Goal: Navigation & Orientation: Find specific page/section

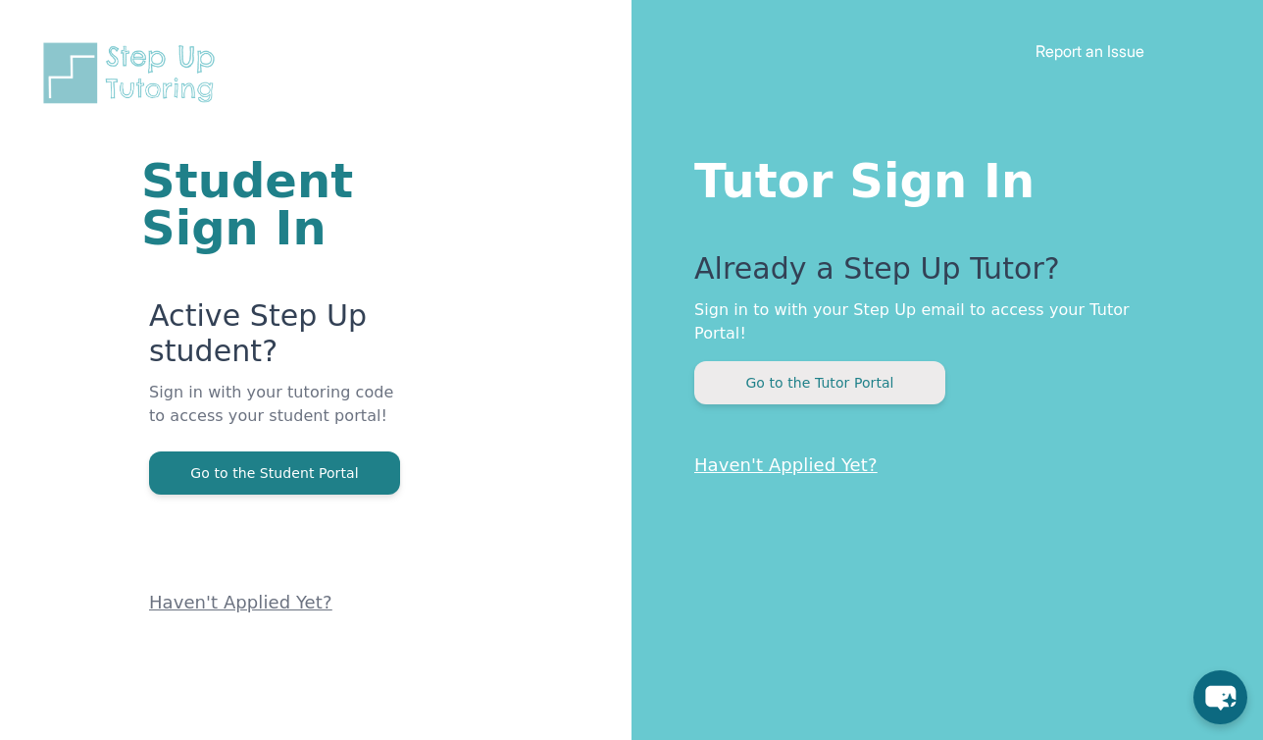
click at [805, 368] on button "Go to the Tutor Portal" at bounding box center [820, 382] width 251 height 43
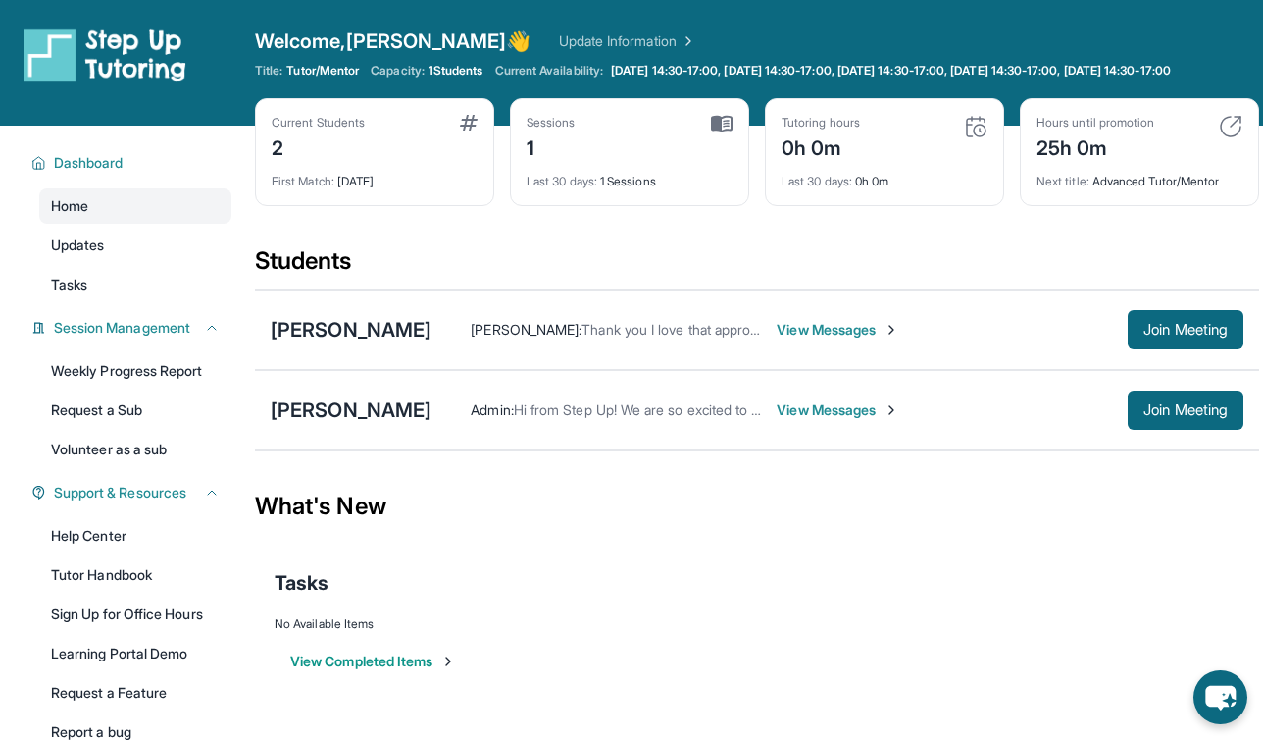
click at [798, 420] on span "View Messages" at bounding box center [838, 410] width 123 height 20
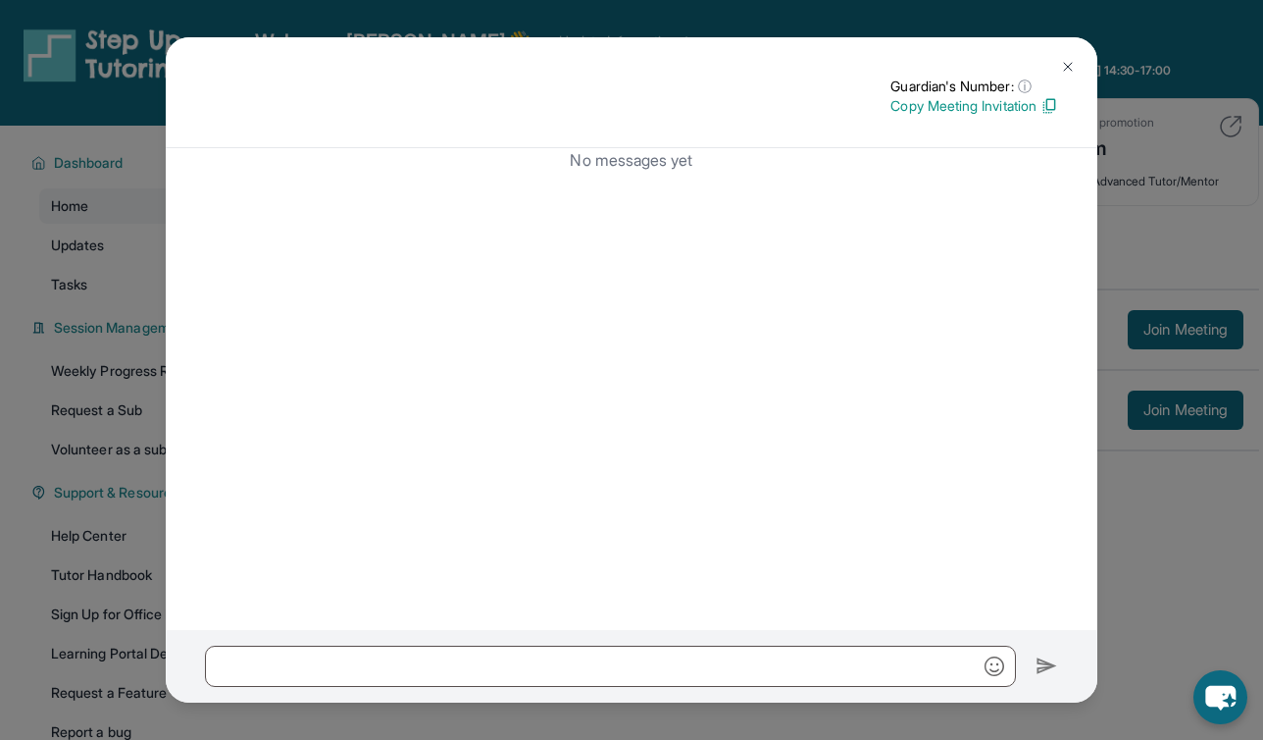
click at [1067, 69] on img at bounding box center [1068, 67] width 16 height 16
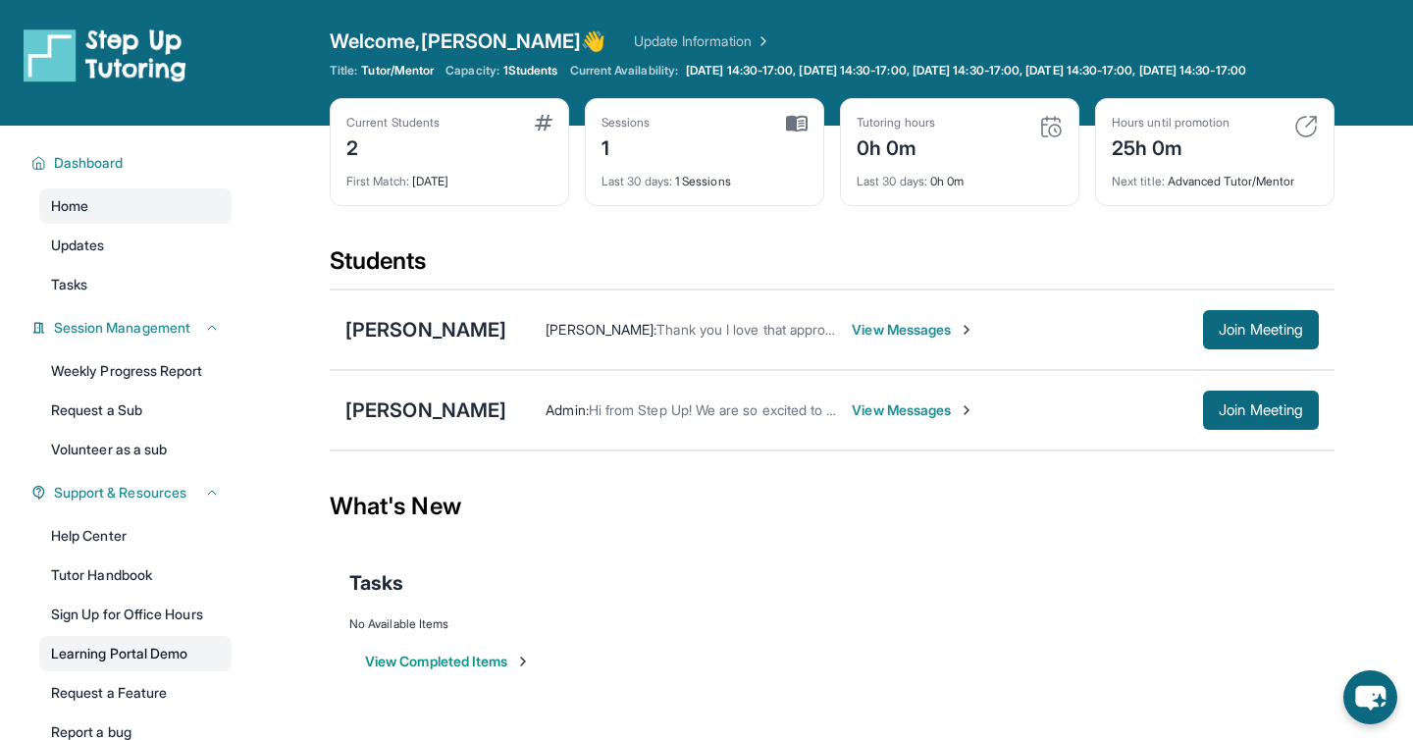
click at [124, 671] on link "Learning Portal Demo" at bounding box center [135, 653] width 192 height 35
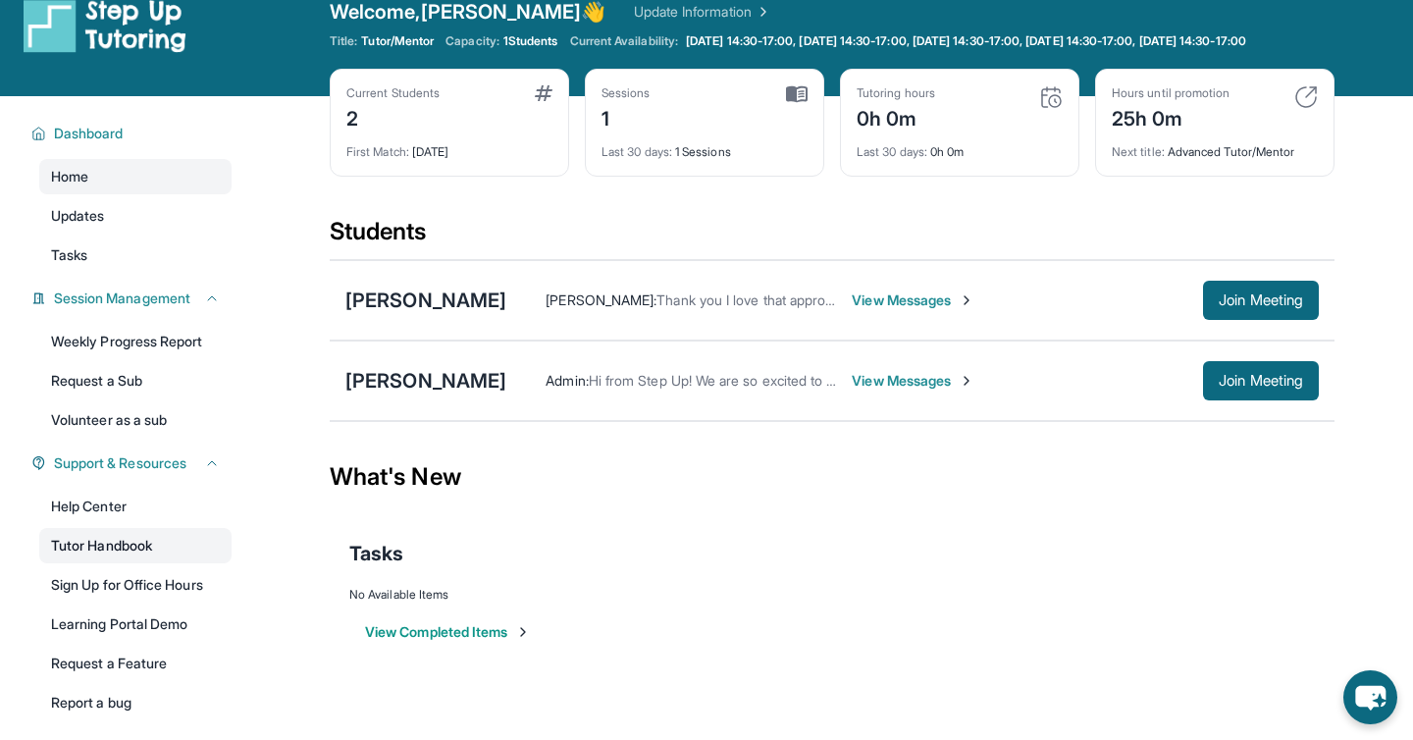
scroll to position [33, 0]
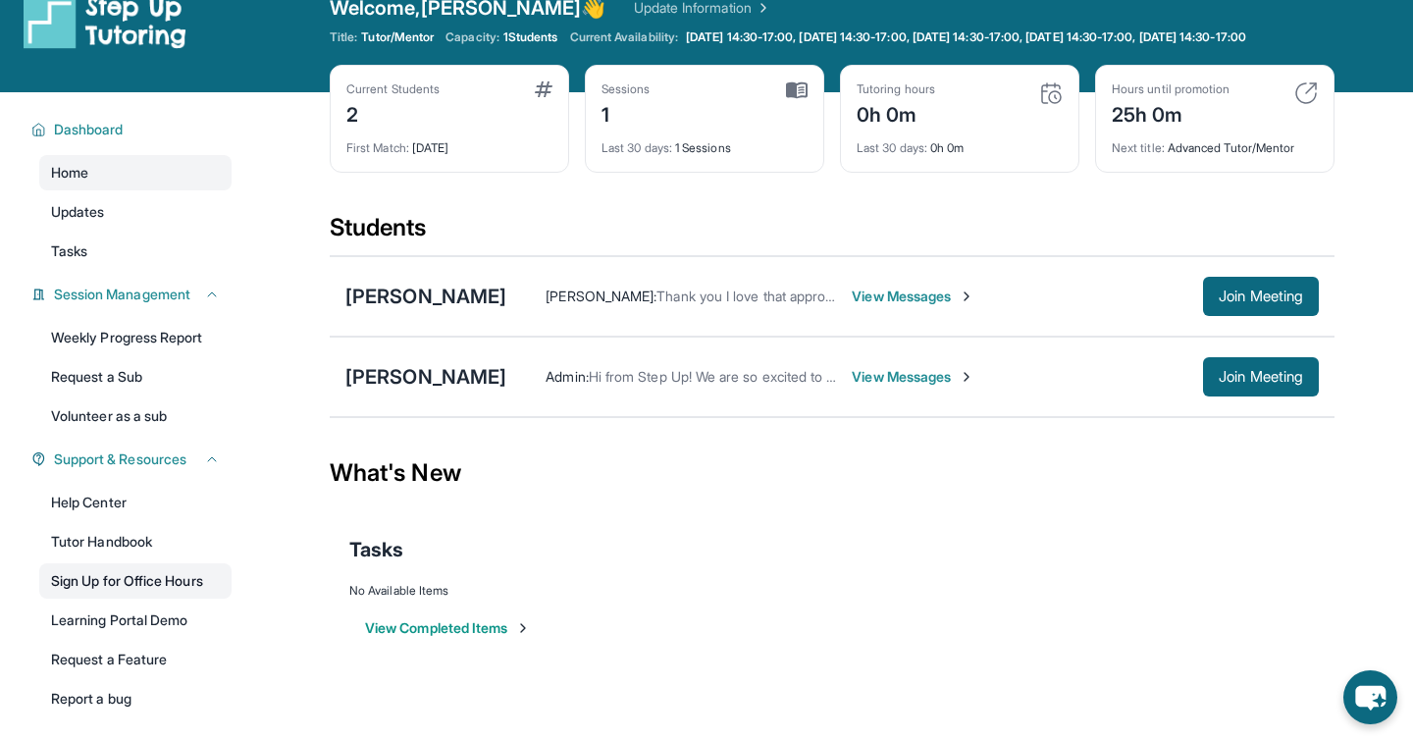
click at [94, 598] on link "Sign Up for Office Hours" at bounding box center [135, 580] width 192 height 35
click at [133, 638] on link "Learning Portal Demo" at bounding box center [135, 619] width 192 height 35
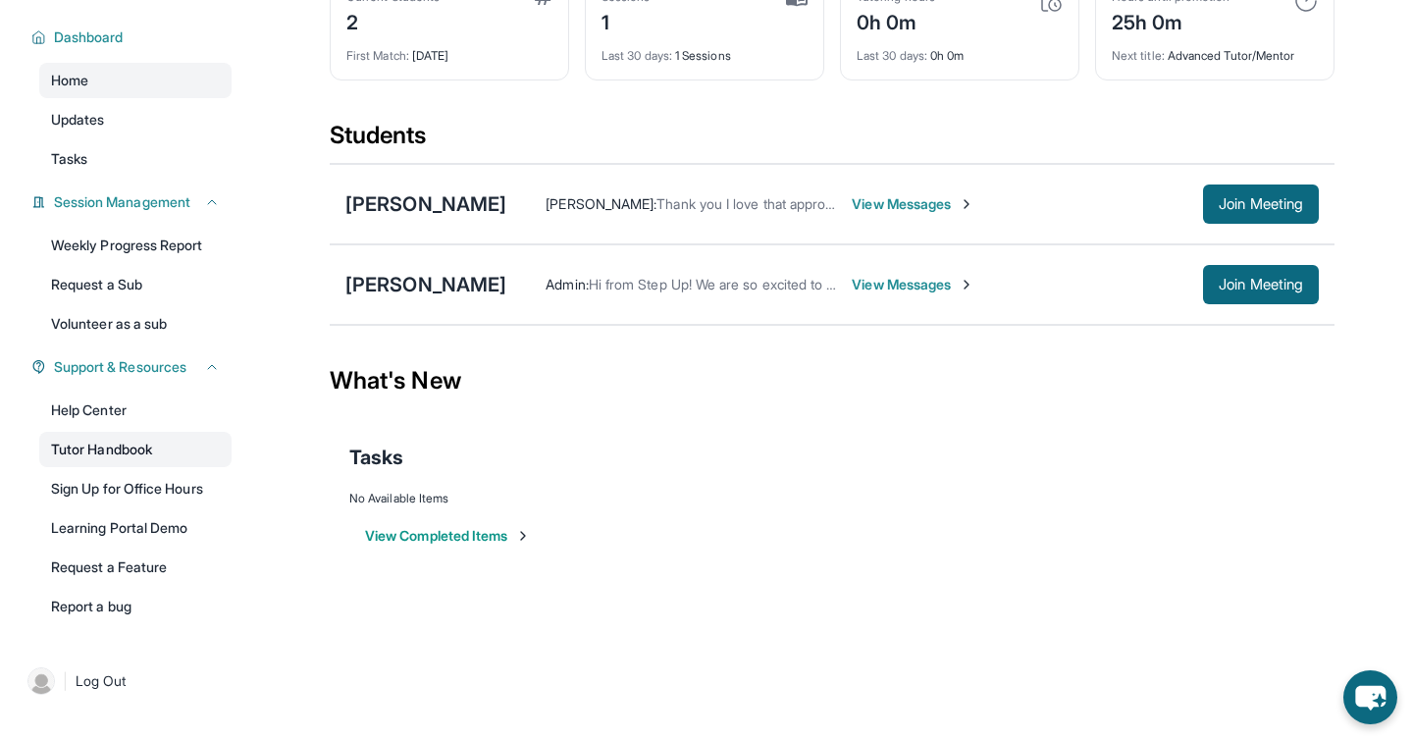
scroll to position [135, 0]
click at [92, 450] on link "Tutor Handbook" at bounding box center [135, 449] width 192 height 35
